Goal: Understand process/instructions: Learn how to perform a task or action

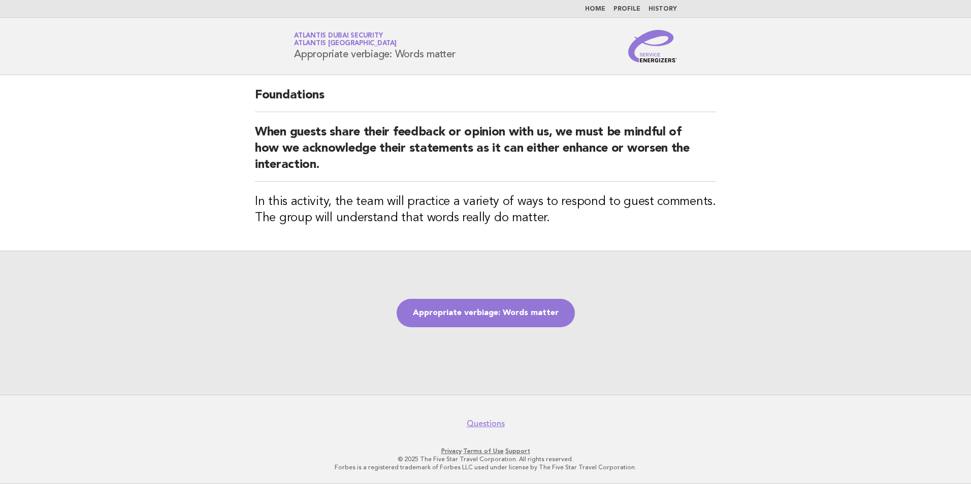
click at [486, 311] on link "Appropriate verbiage: Words matter" at bounding box center [486, 313] width 178 height 28
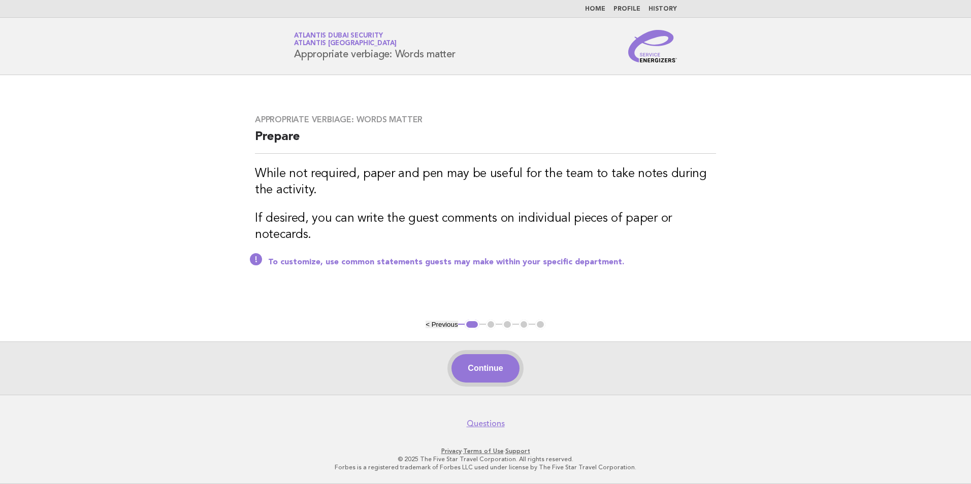
click at [495, 364] on button "Continue" at bounding box center [485, 368] width 68 height 28
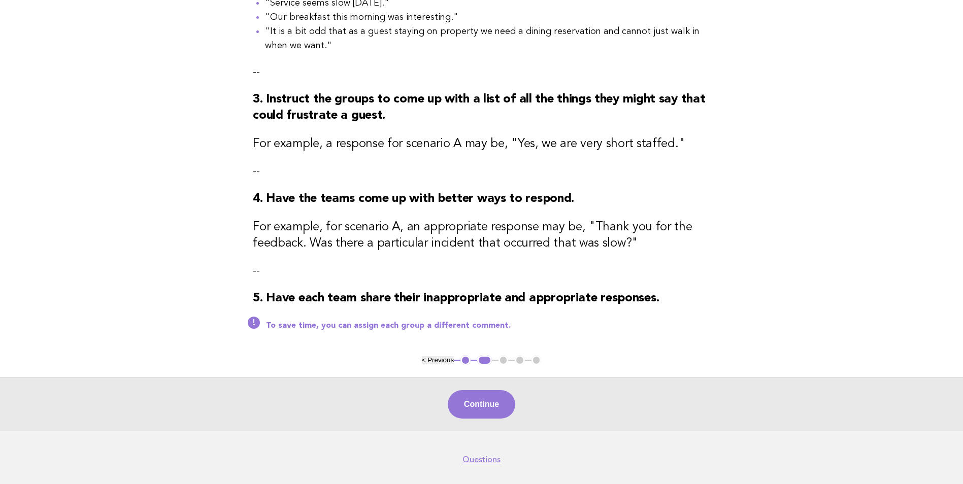
scroll to position [305, 0]
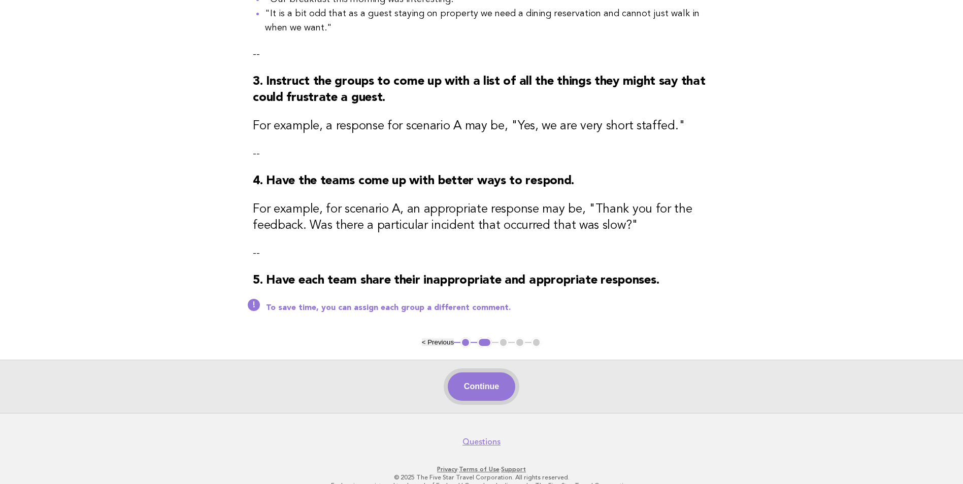
click at [488, 389] on button "Continue" at bounding box center [482, 387] width 68 height 28
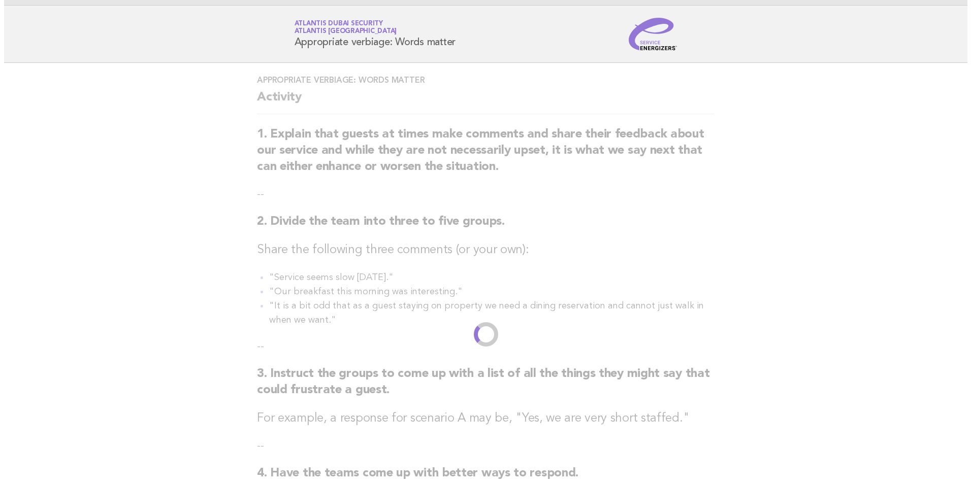
scroll to position [0, 0]
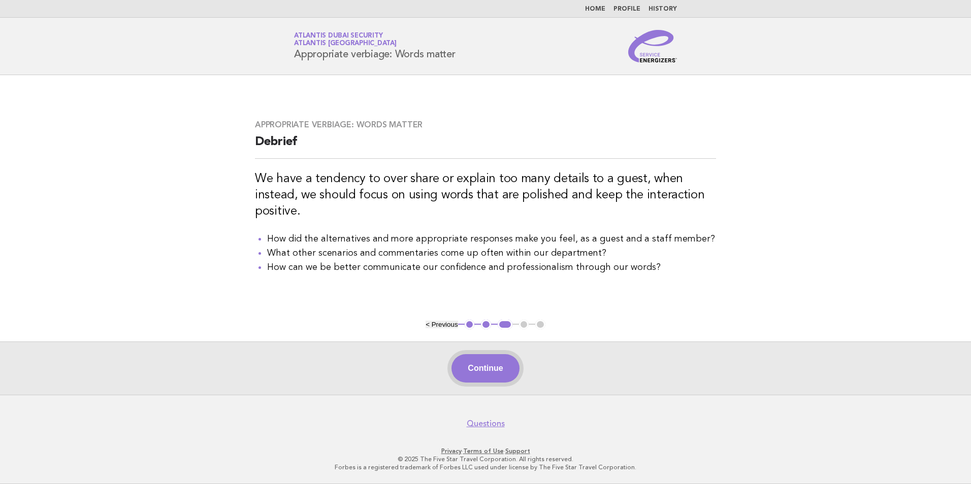
click at [493, 367] on button "Continue" at bounding box center [485, 368] width 68 height 28
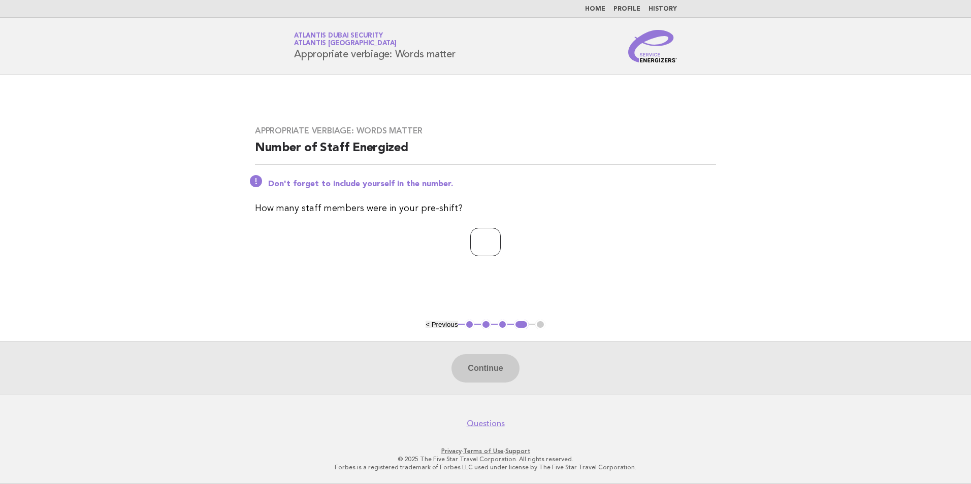
click at [499, 249] on input "number" at bounding box center [485, 242] width 30 height 28
type input "*"
click at [493, 371] on button "Continue" at bounding box center [485, 368] width 68 height 28
